Goal: Task Accomplishment & Management: Use online tool/utility

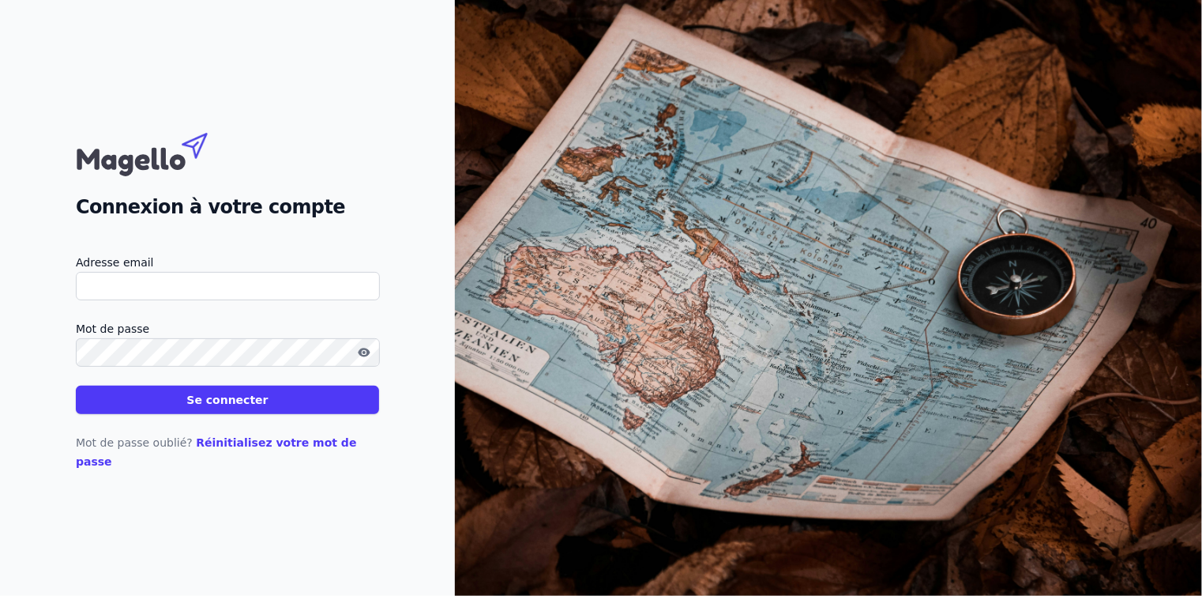
click at [141, 294] on input "Adresse email" at bounding box center [228, 286] width 304 height 28
type input "info@accoges.be"
click at [192, 414] on button "Se connecter" at bounding box center [227, 399] width 303 height 28
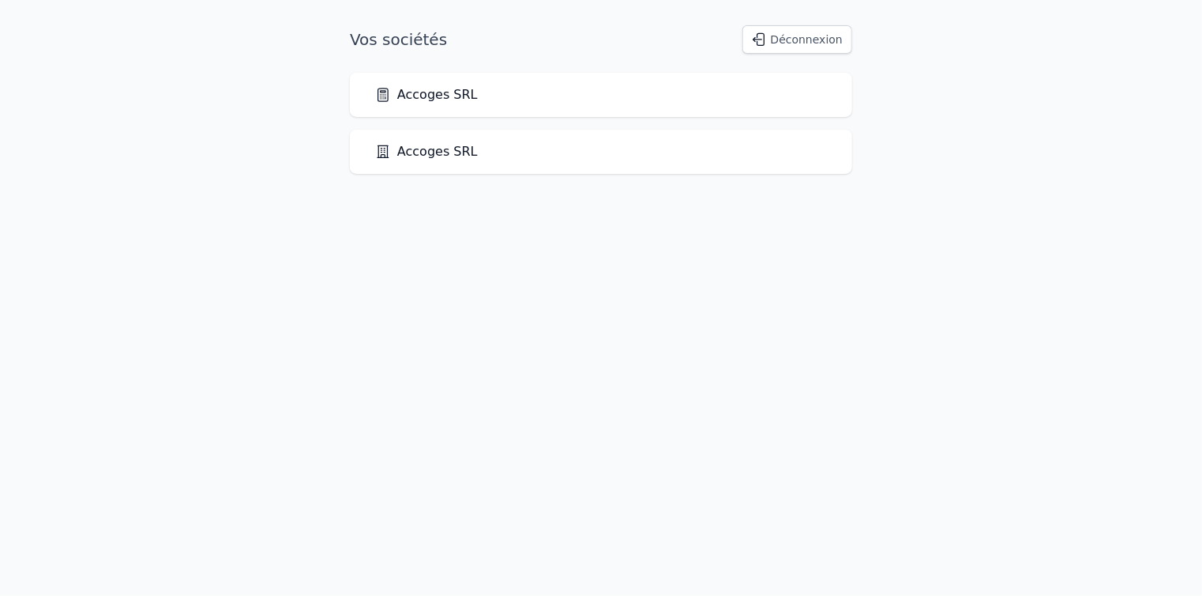
click at [418, 92] on link "Accoges SRL" at bounding box center [426, 94] width 103 height 19
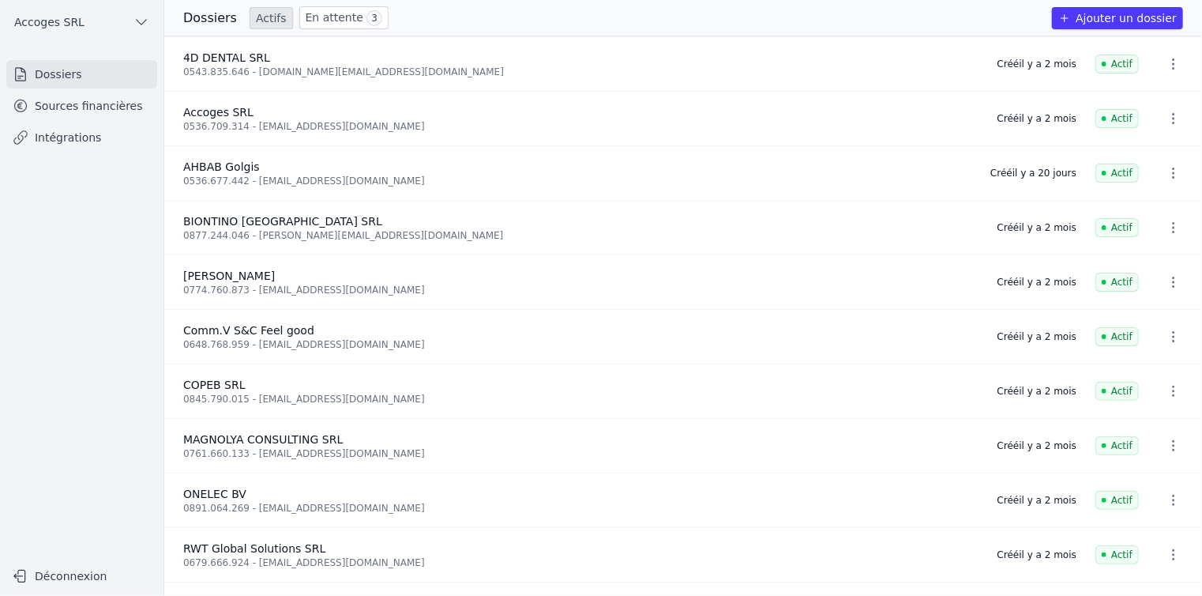
click at [66, 139] on link "Intégrations" at bounding box center [81, 137] width 151 height 28
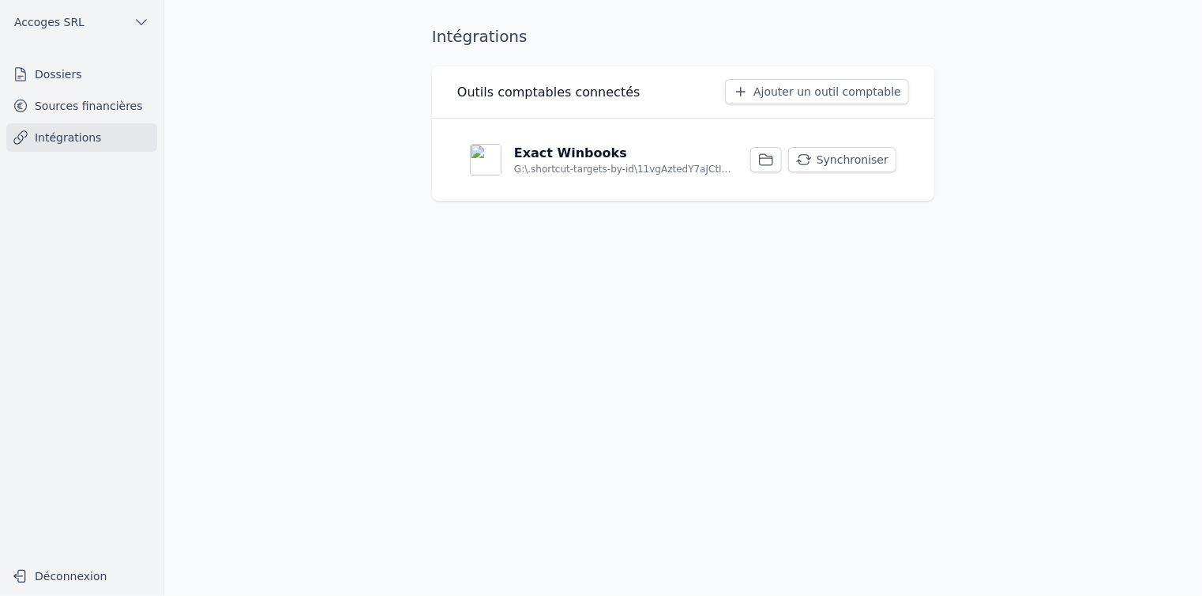
click at [840, 160] on button "Synchroniser" at bounding box center [842, 159] width 108 height 25
click at [94, 112] on link "Sources financières" at bounding box center [81, 106] width 151 height 28
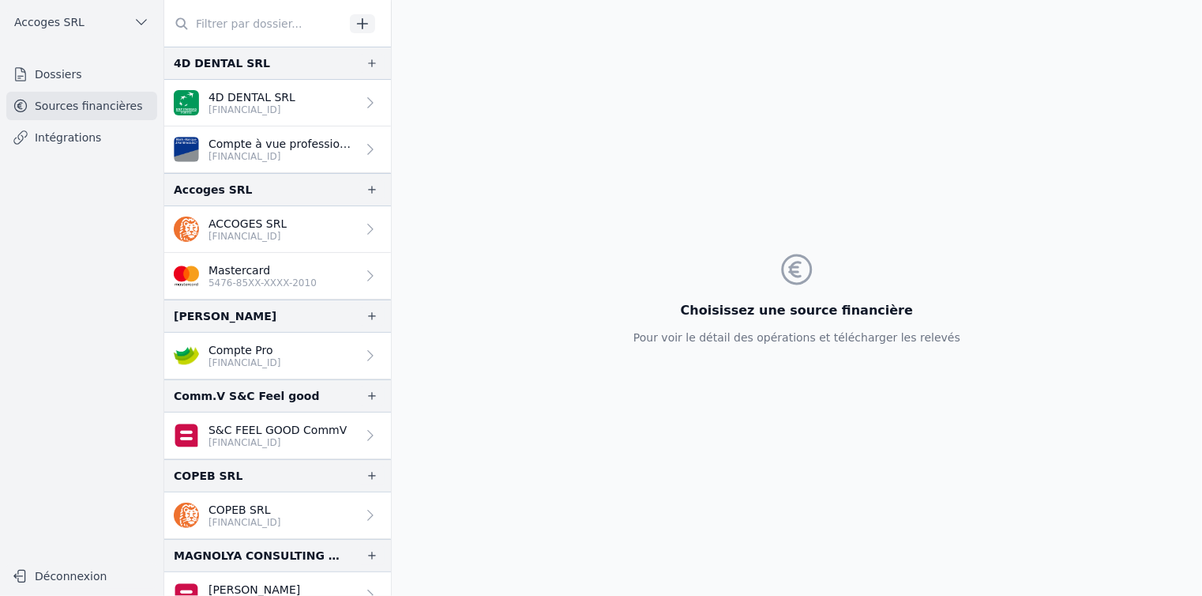
click at [302, 227] on link "ACCOGES SRL BE39 3631 2205 3019" at bounding box center [277, 229] width 227 height 47
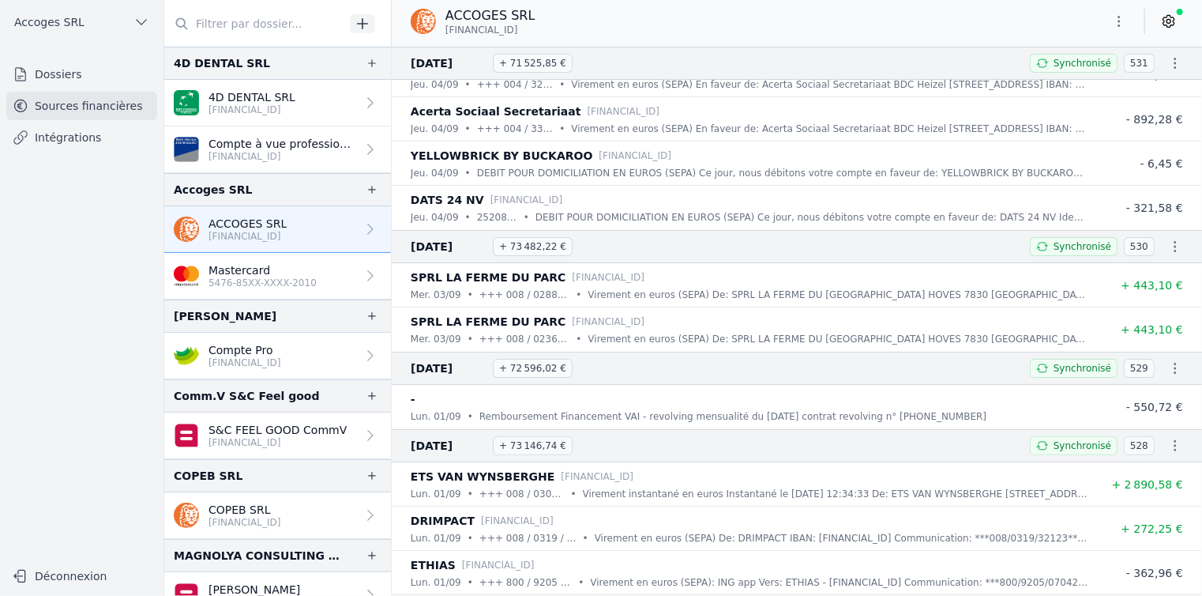
scroll to position [3318, 0]
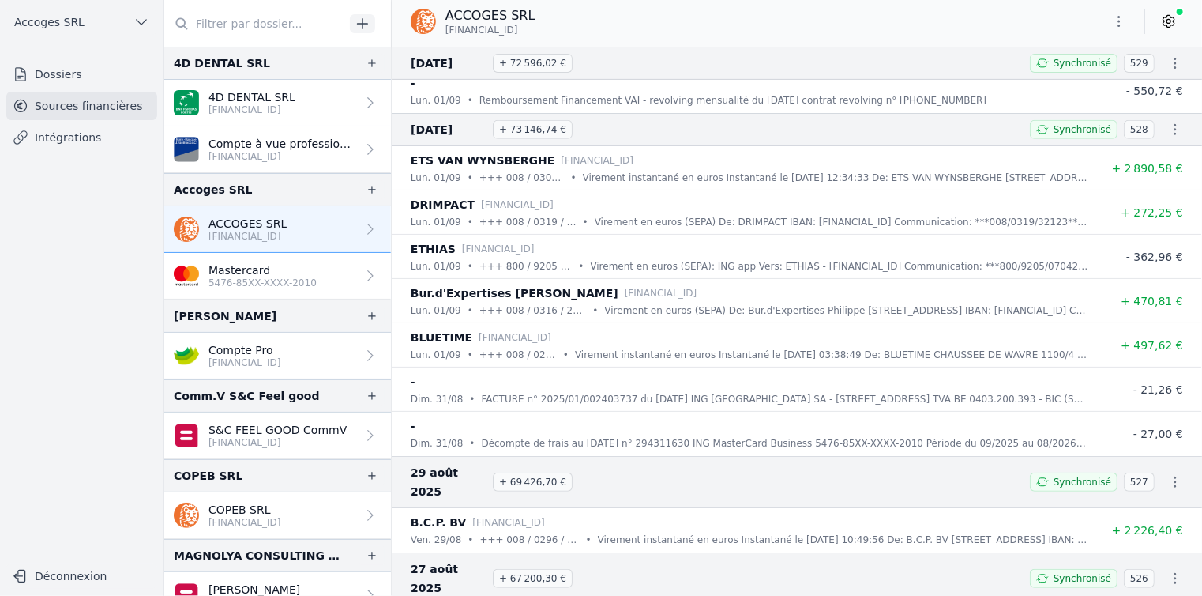
click at [660, 435] on p "Décompte de frais au 31/08/2025 n° 294311630 ING MasterCard Business 5476-85XX-…" at bounding box center [785, 443] width 607 height 16
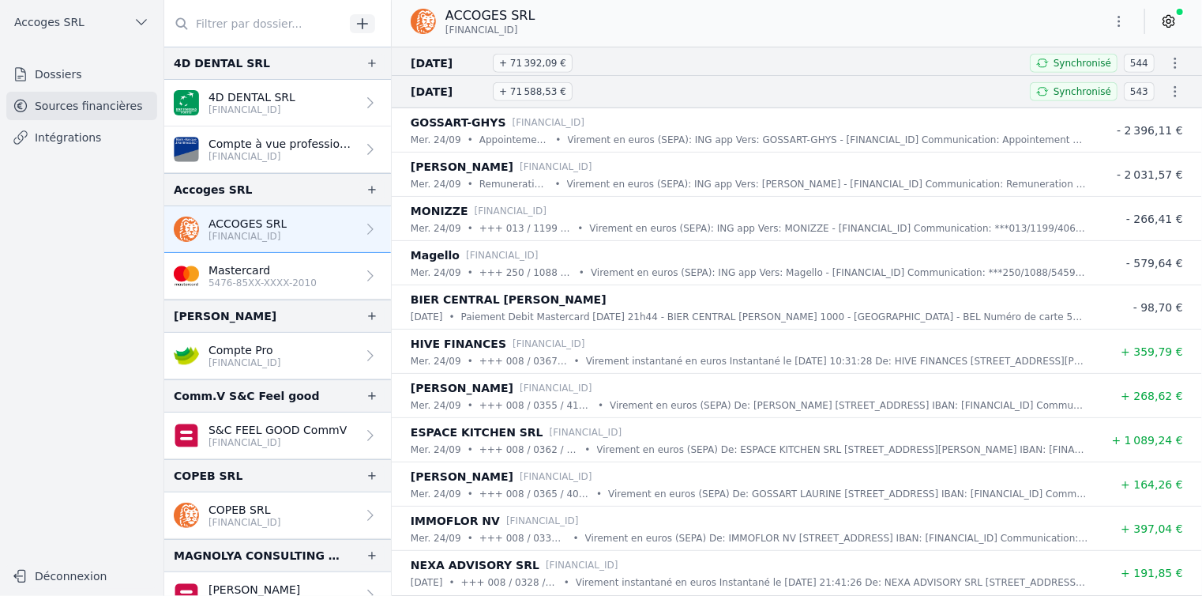
scroll to position [553, 0]
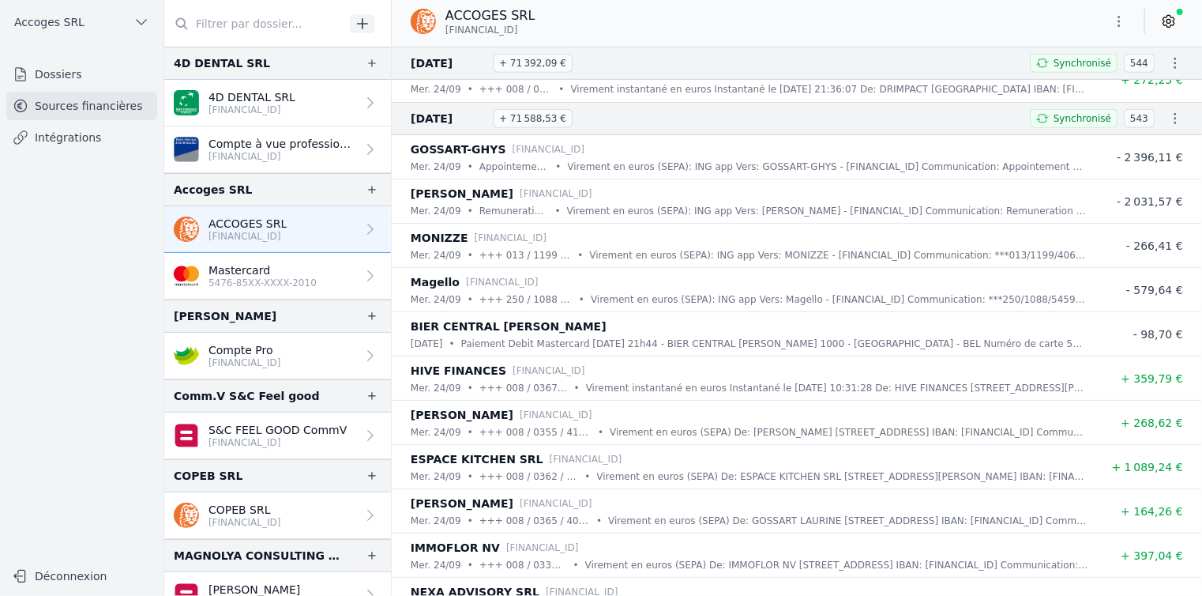
click at [82, 573] on button "Déconnexion" at bounding box center [81, 575] width 151 height 25
